Goal: Navigation & Orientation: Go to known website

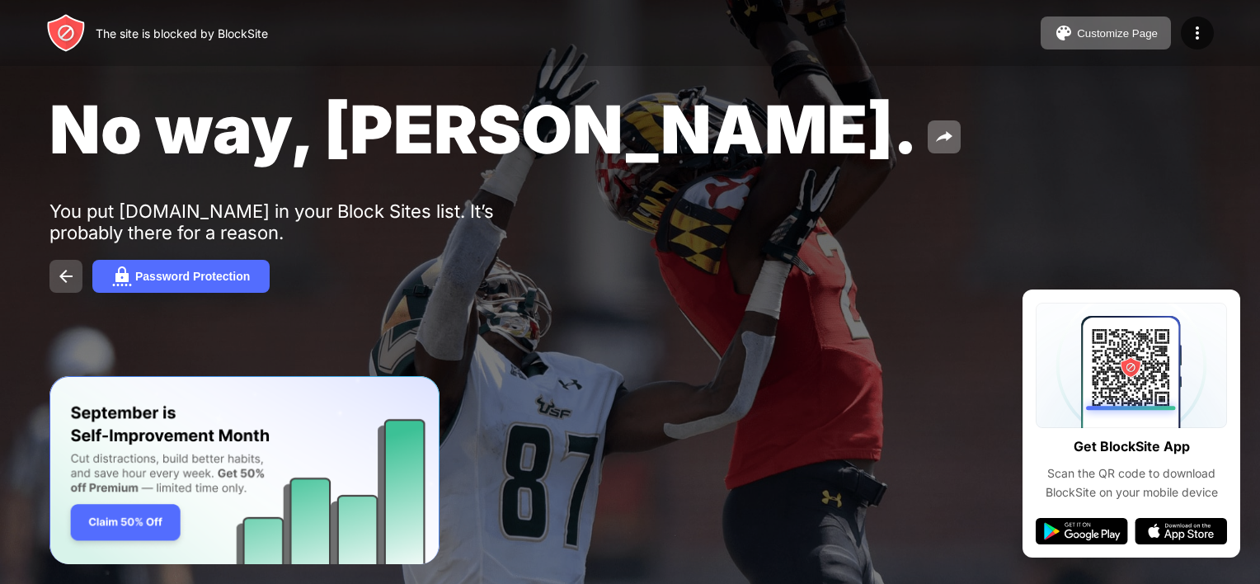
click at [63, 277] on img at bounding box center [66, 276] width 20 height 20
